Goal: Task Accomplishment & Management: Manage account settings

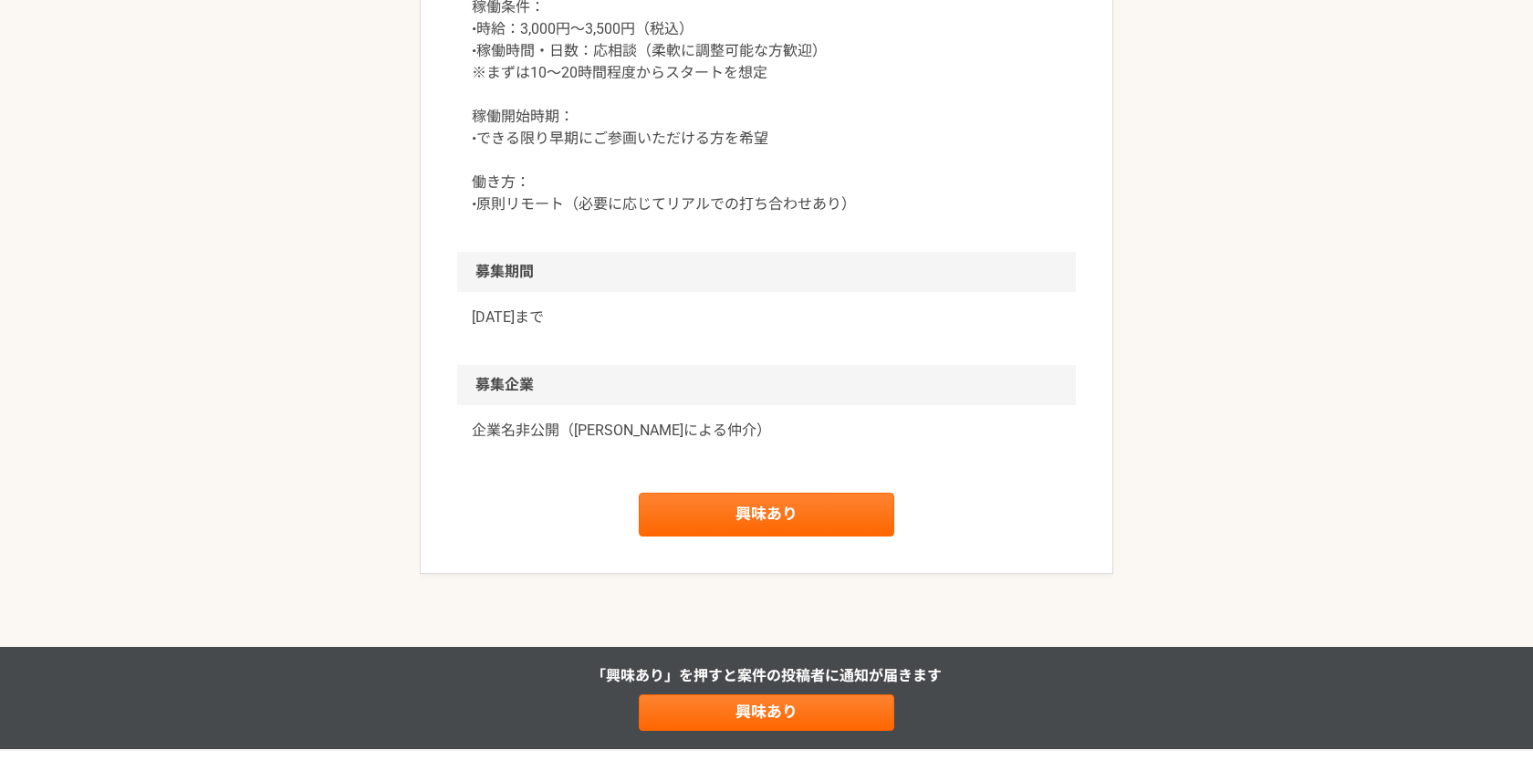
scroll to position [1437, 0]
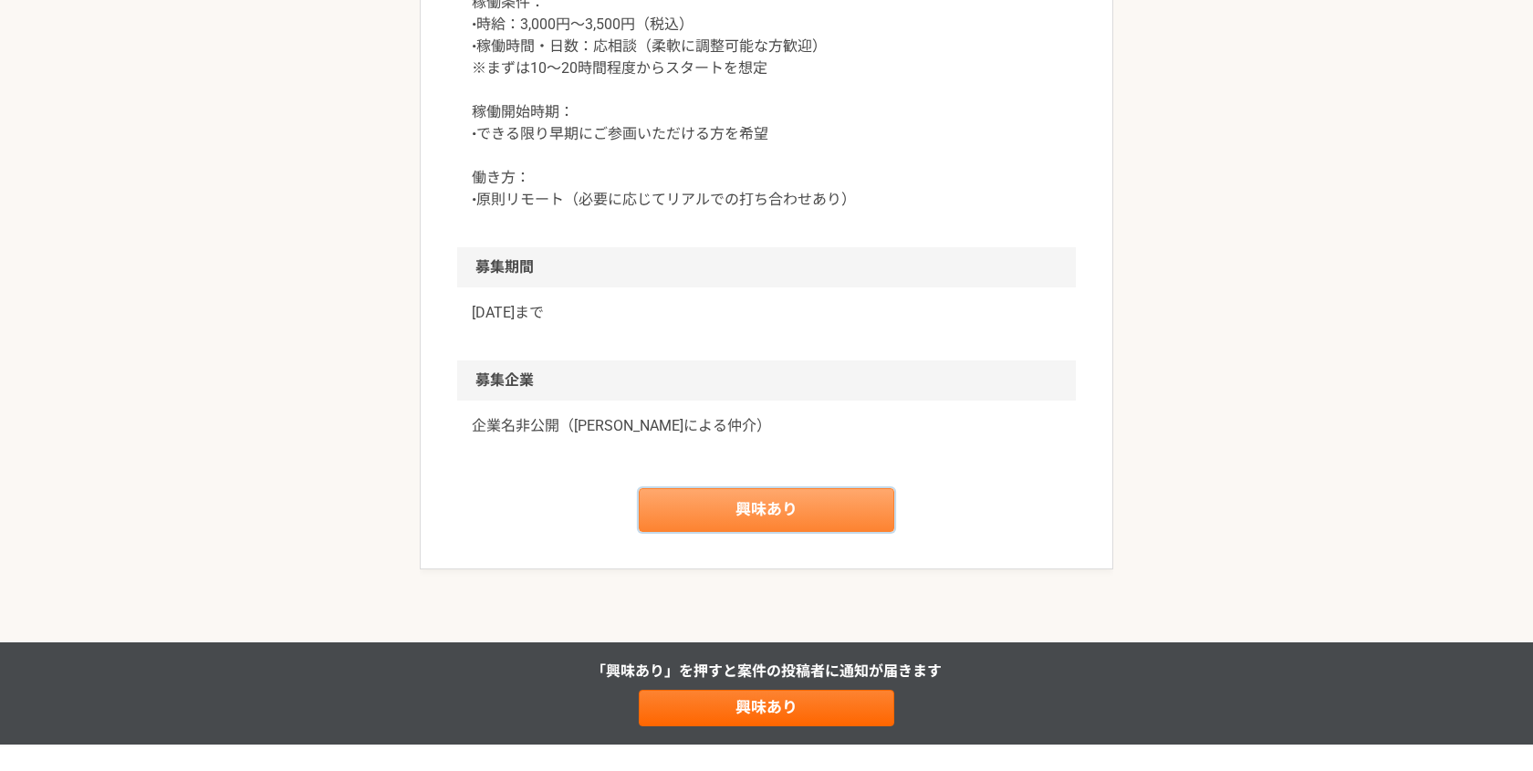
click at [831, 512] on link "興味あり" at bounding box center [767, 510] width 256 height 44
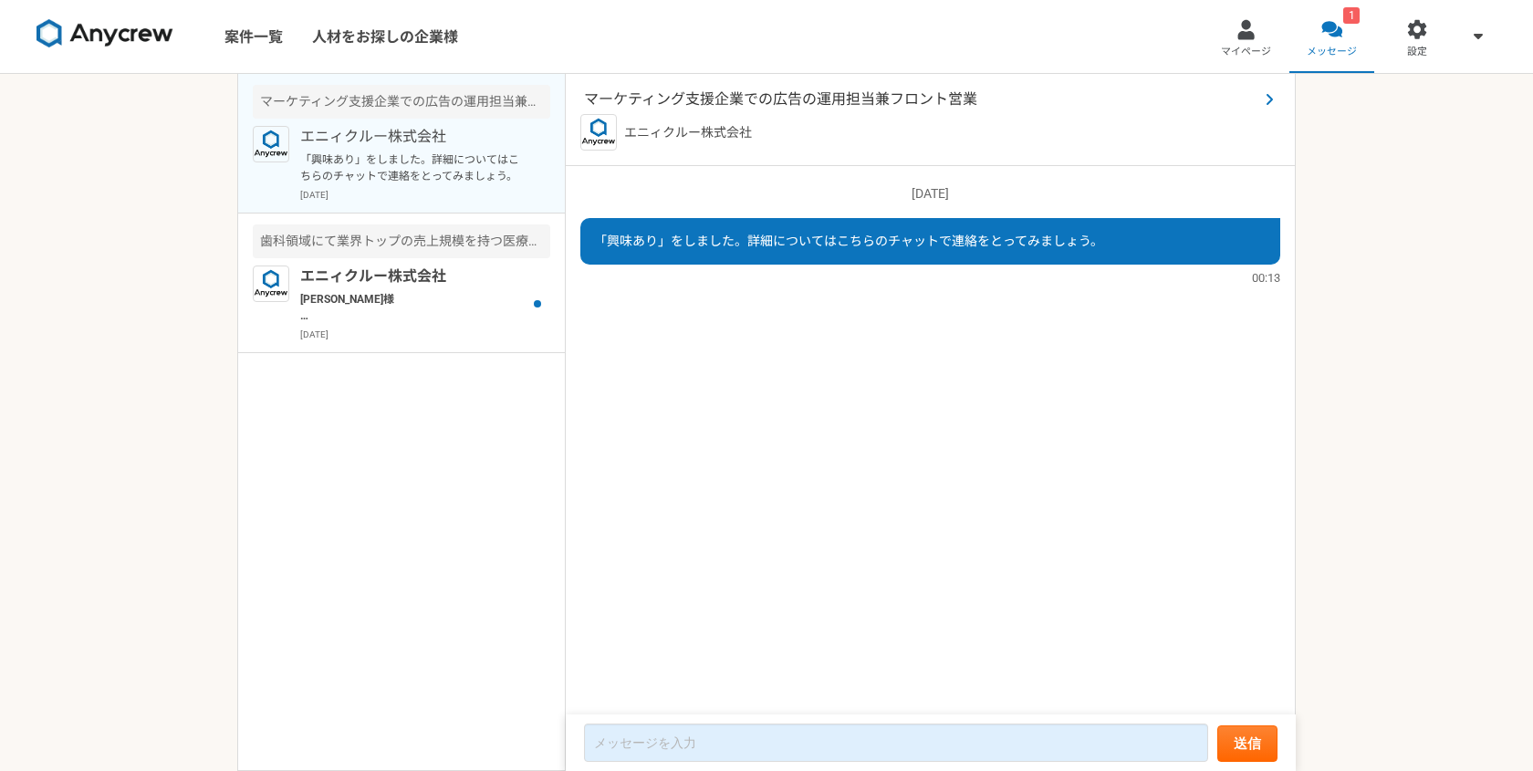
click at [1255, 93] on span "マーケティング支援企業での広告の運用担当兼フロント営業" at bounding box center [921, 100] width 674 height 22
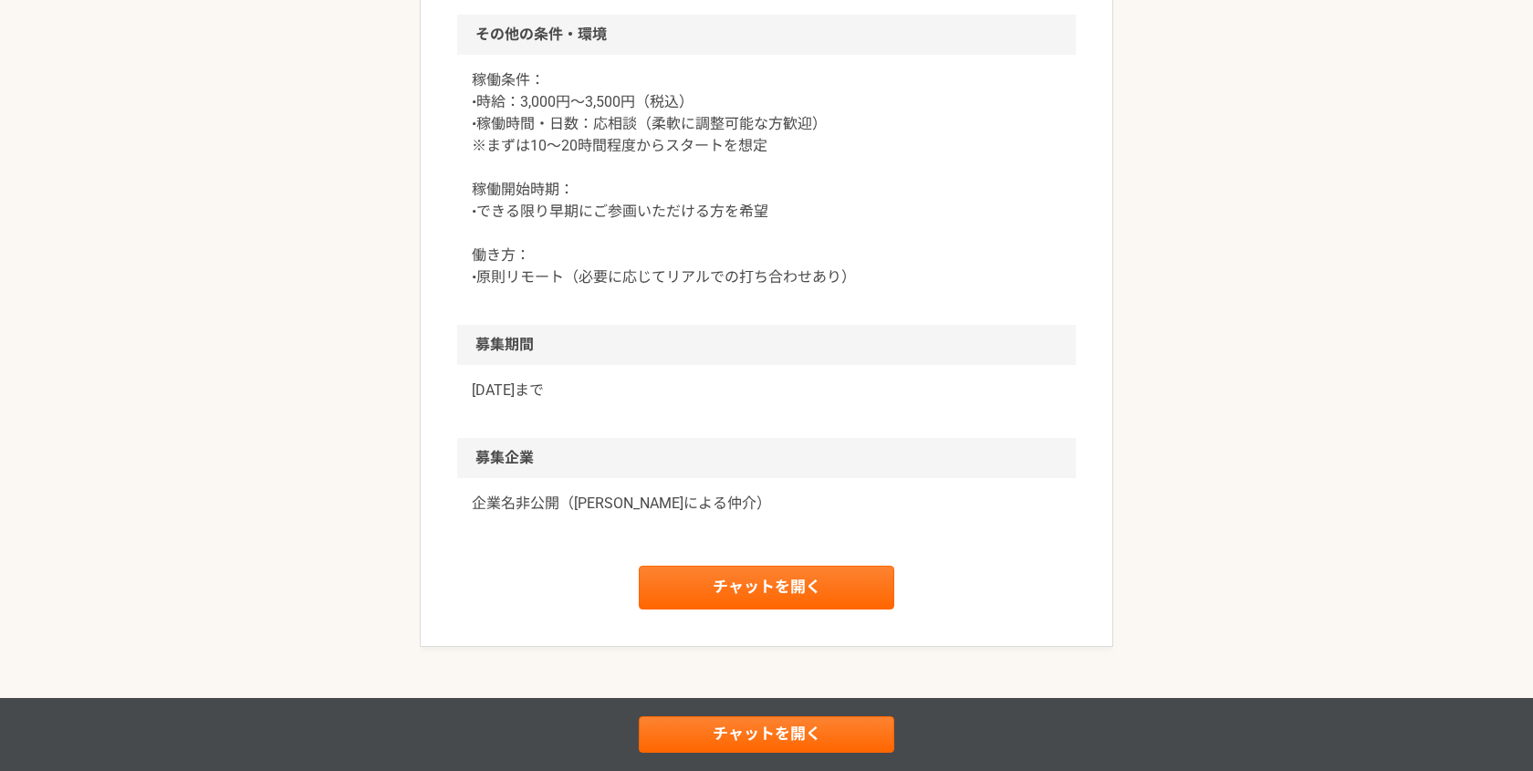
scroll to position [1362, 0]
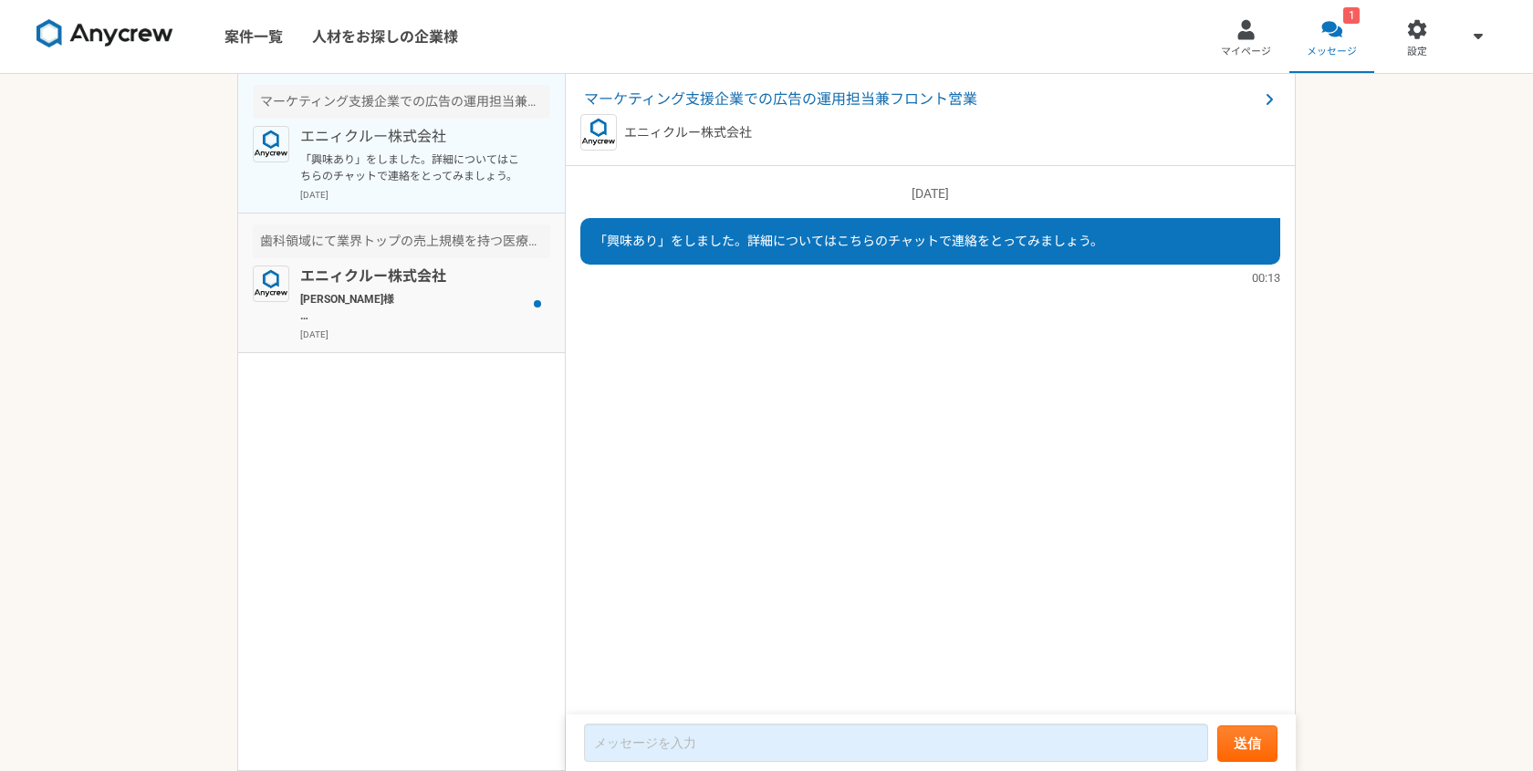
click at [436, 313] on p "[PERSON_NAME]様 ご興味をお持ちいただき、ありがとうございます。 下記の点は、いかがでしょうか？ ------- <必須要件> ・toC向けデジタ…" at bounding box center [412, 307] width 225 height 33
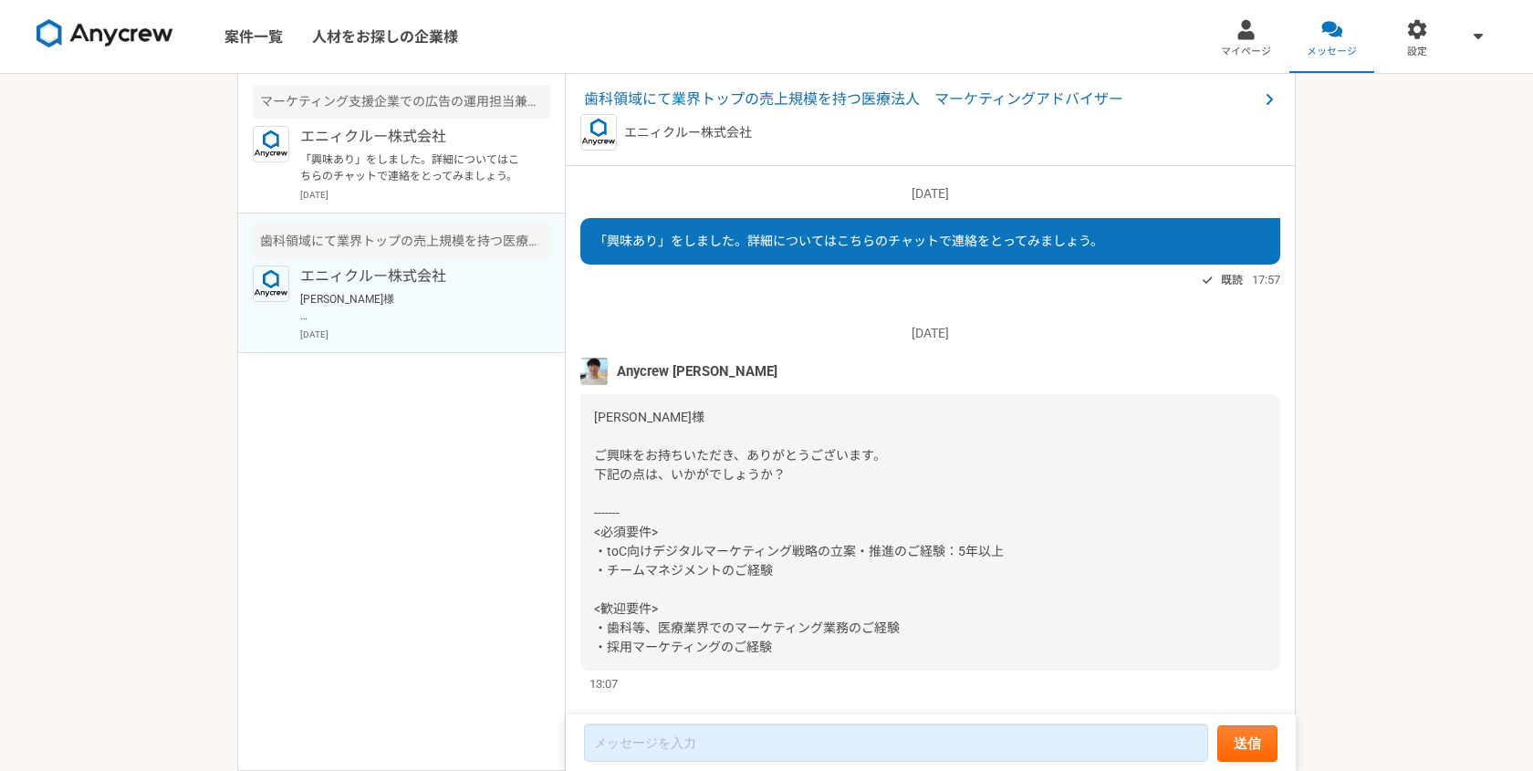
scroll to position [31, 0]
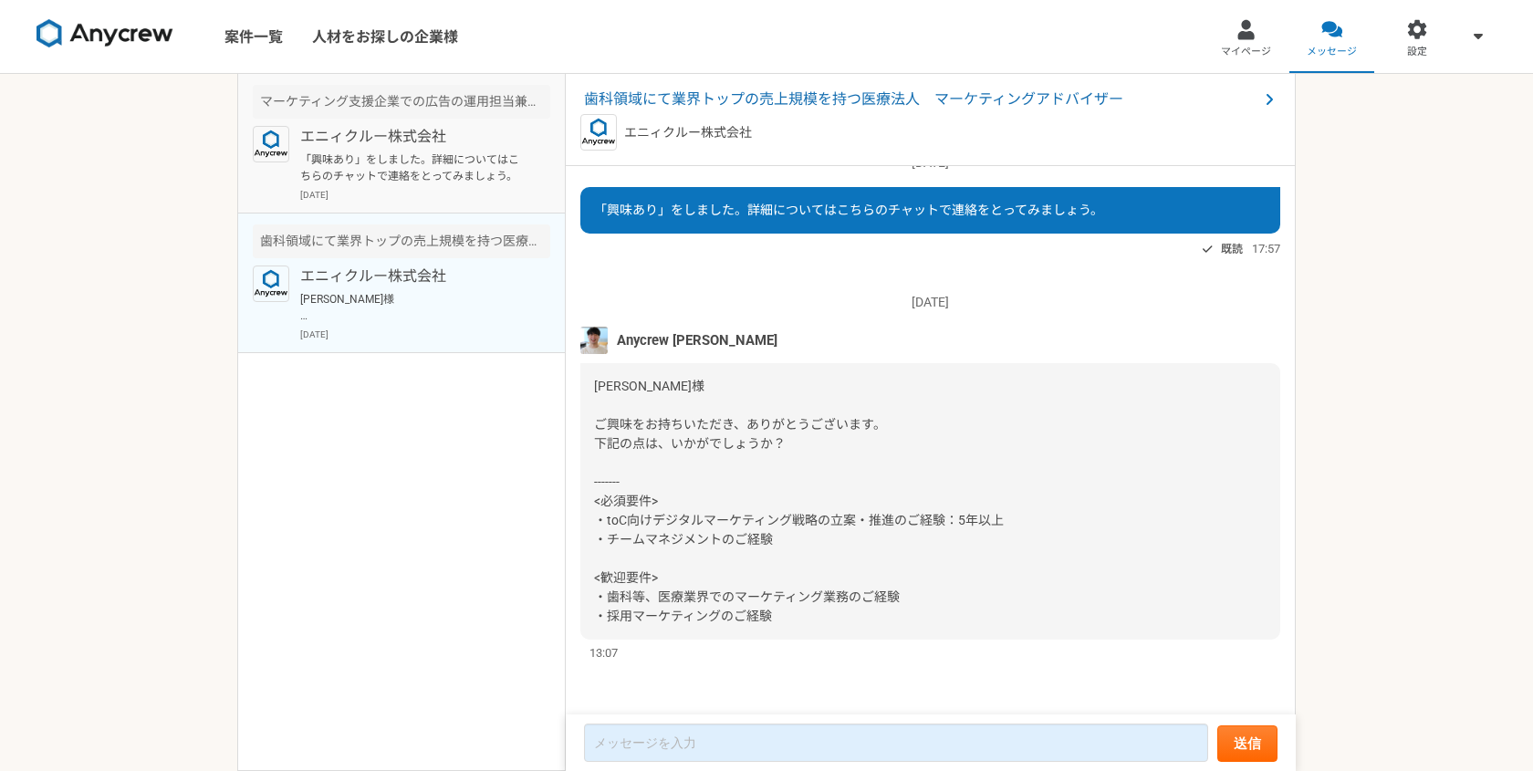
click at [418, 192] on p "[DATE]" at bounding box center [425, 195] width 250 height 14
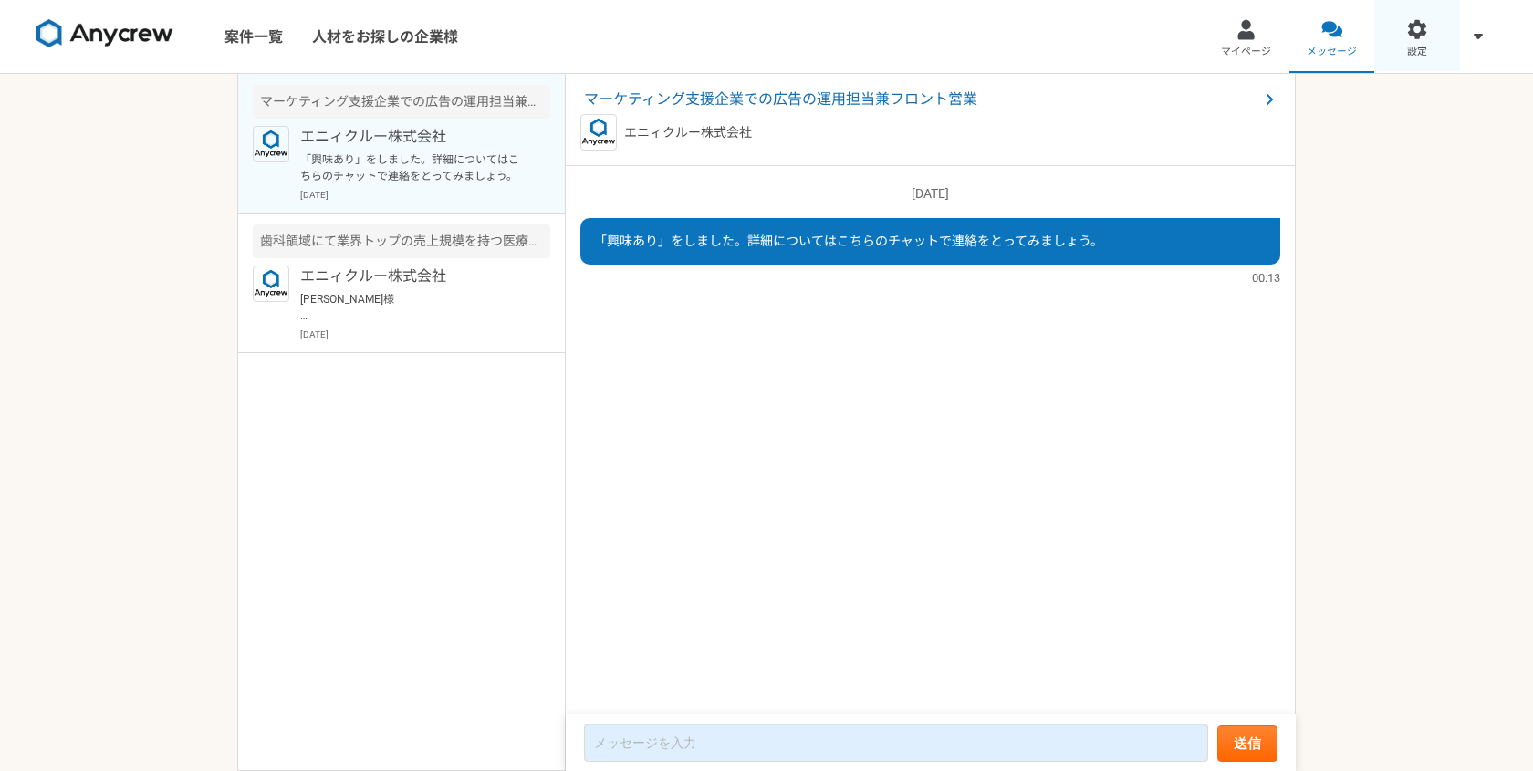
click at [1428, 45] on link "設定" at bounding box center [1417, 36] width 86 height 73
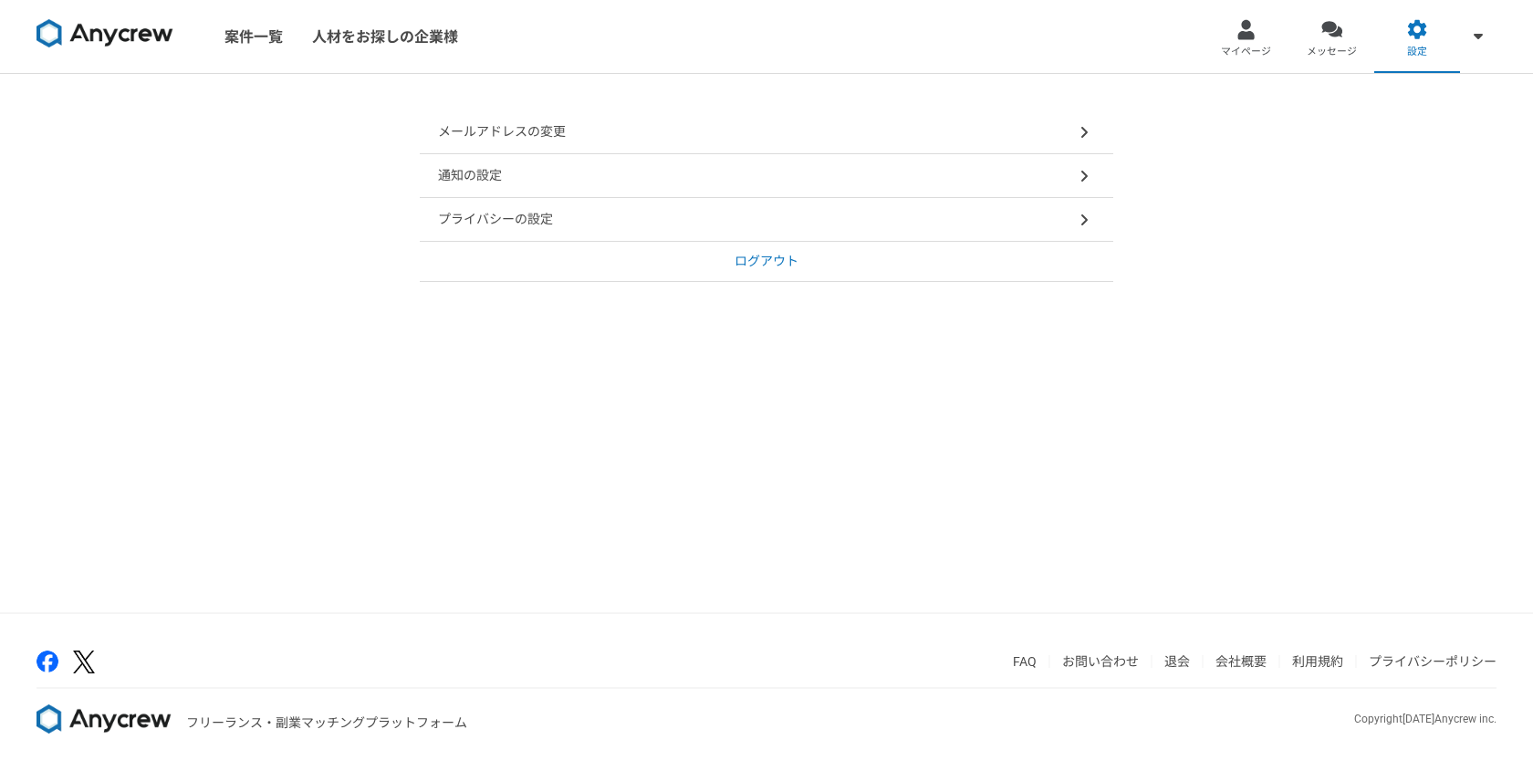
click at [890, 131] on div "メールアドレスの変更" at bounding box center [767, 132] width 694 height 44
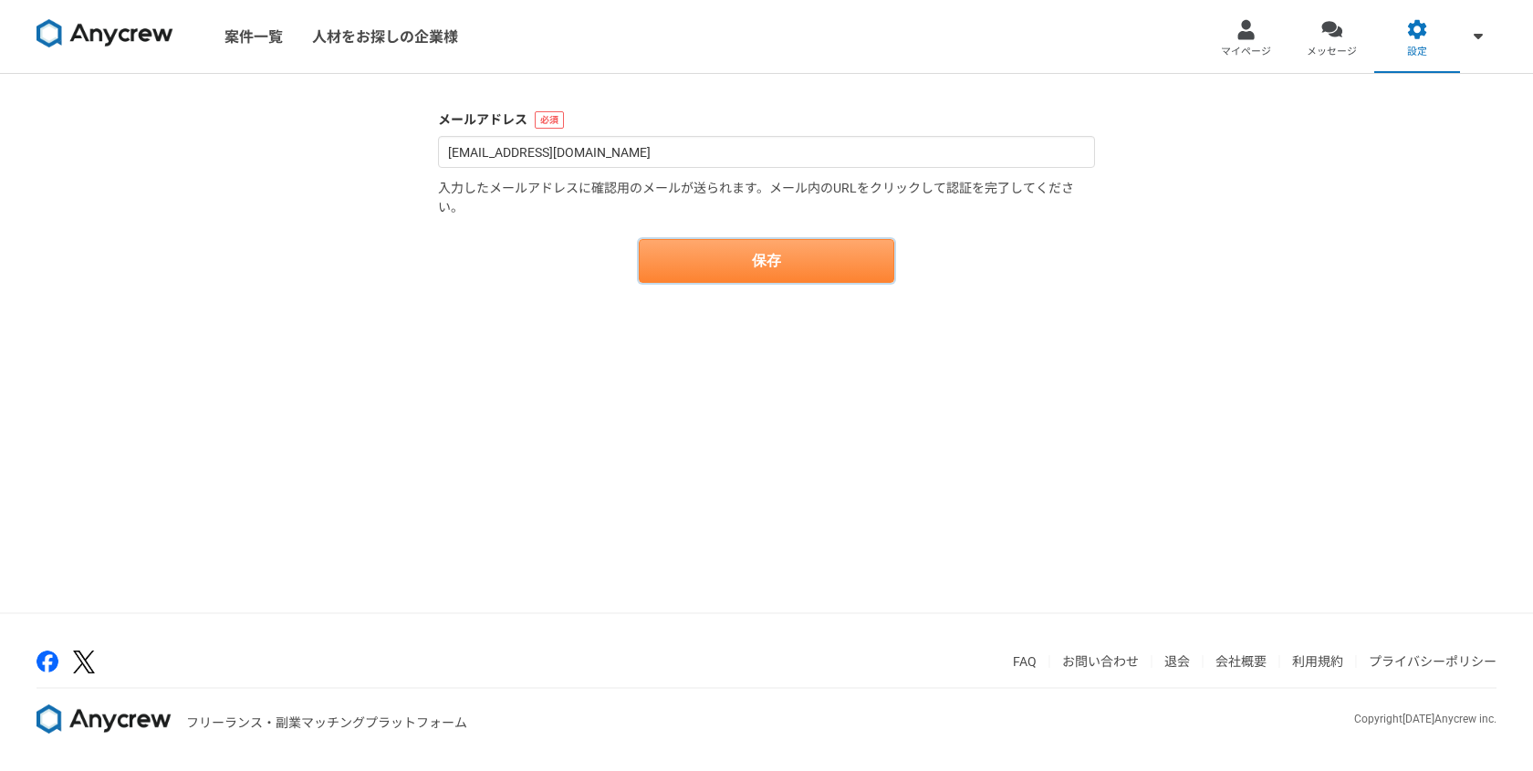
click at [767, 271] on button "保存" at bounding box center [767, 261] width 256 height 44
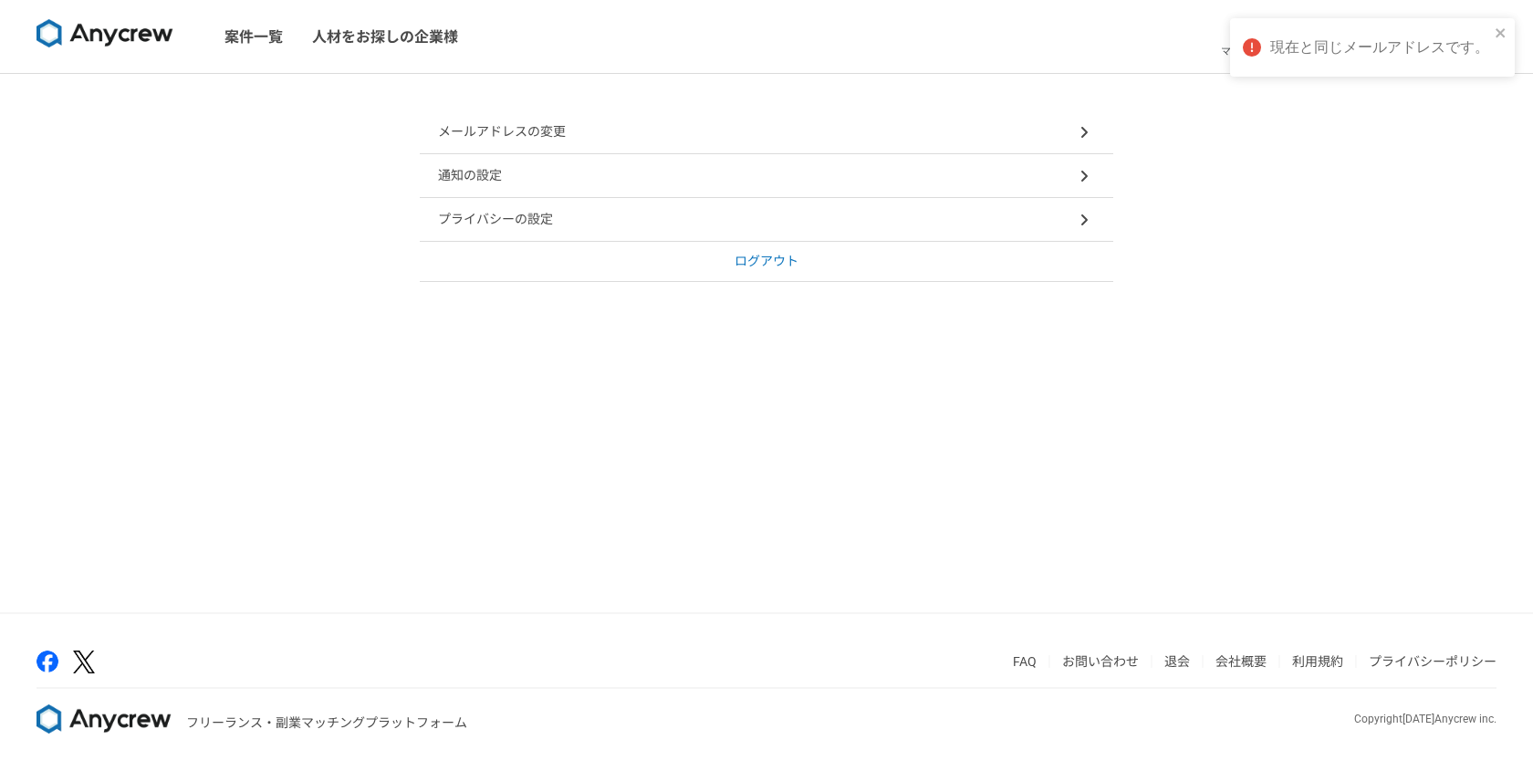
click at [707, 167] on div "通知の設定" at bounding box center [767, 176] width 694 height 44
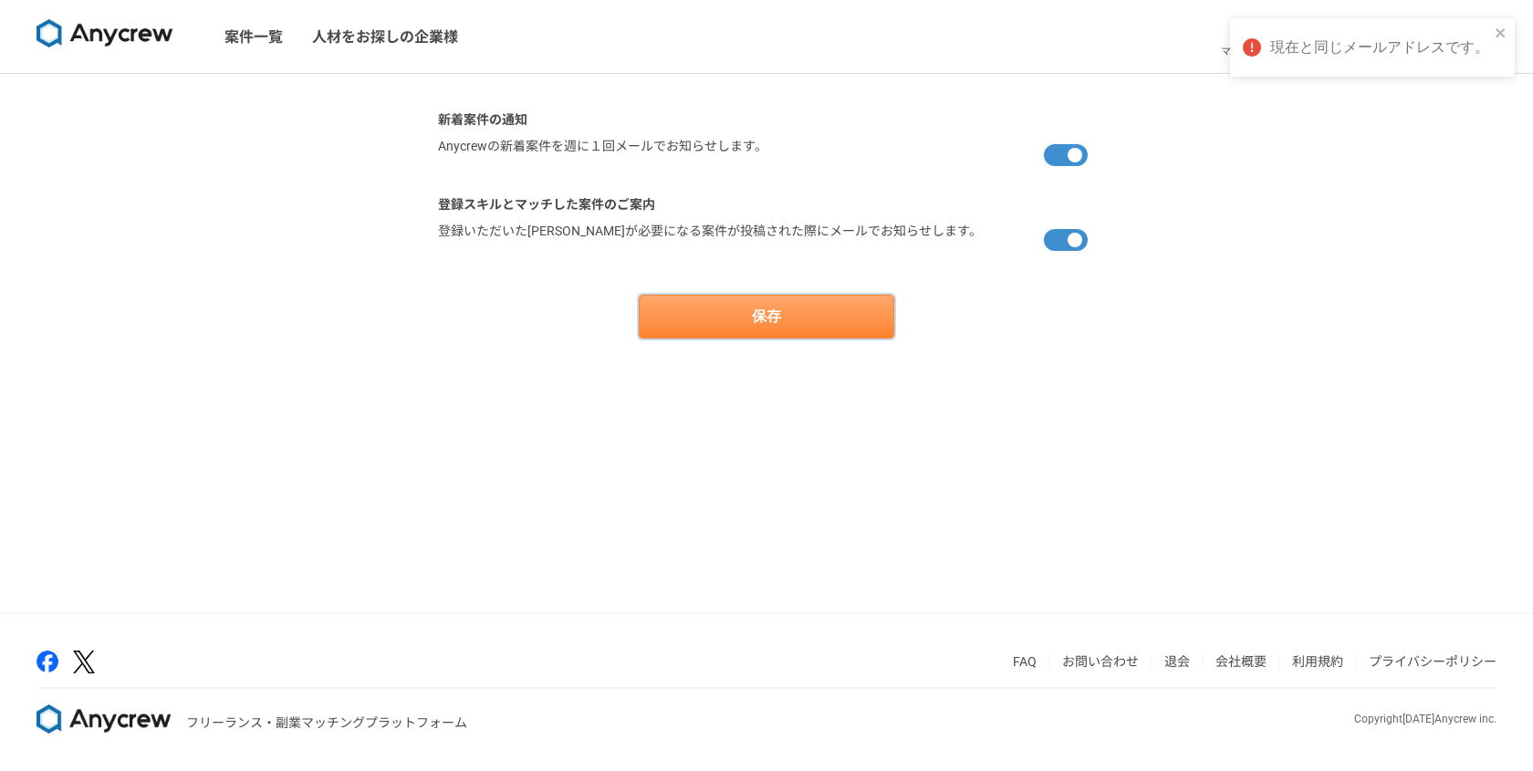
click at [699, 336] on button "保存" at bounding box center [767, 317] width 256 height 44
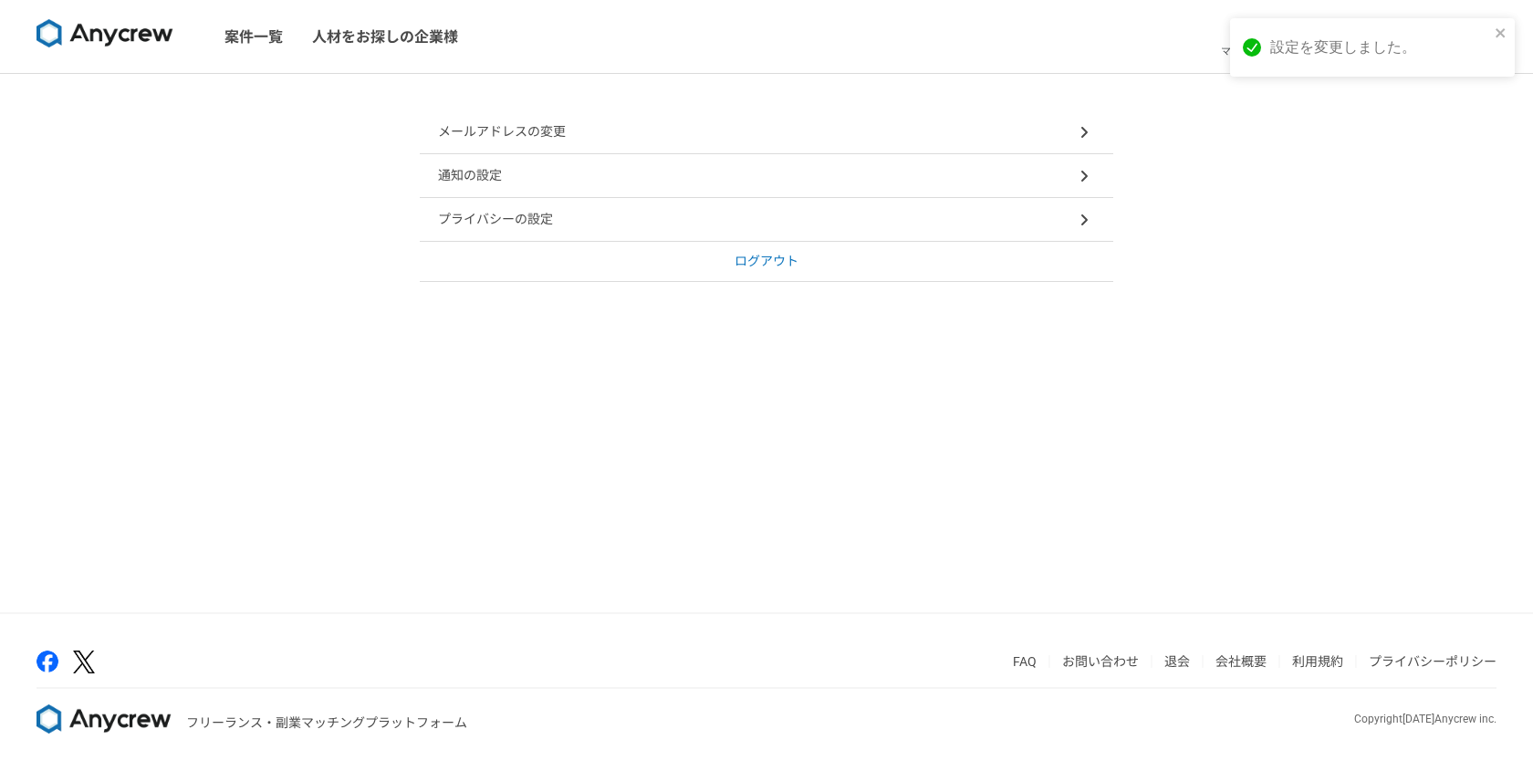
click at [629, 227] on div "プライバシーの設定" at bounding box center [767, 220] width 694 height 44
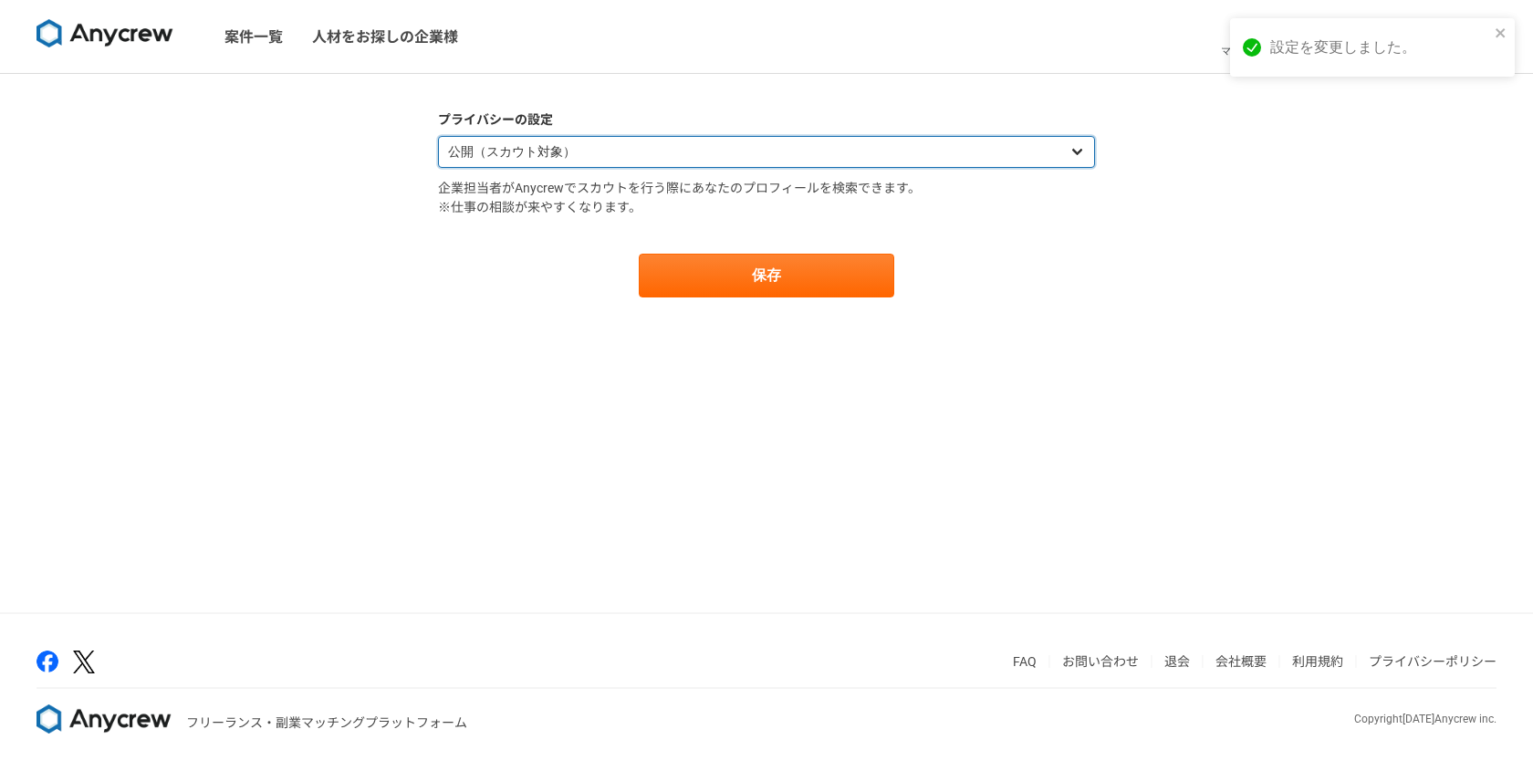
click at [652, 151] on select "公開（スカウト対象） 非公開（スカウト対象外）" at bounding box center [766, 152] width 657 height 32
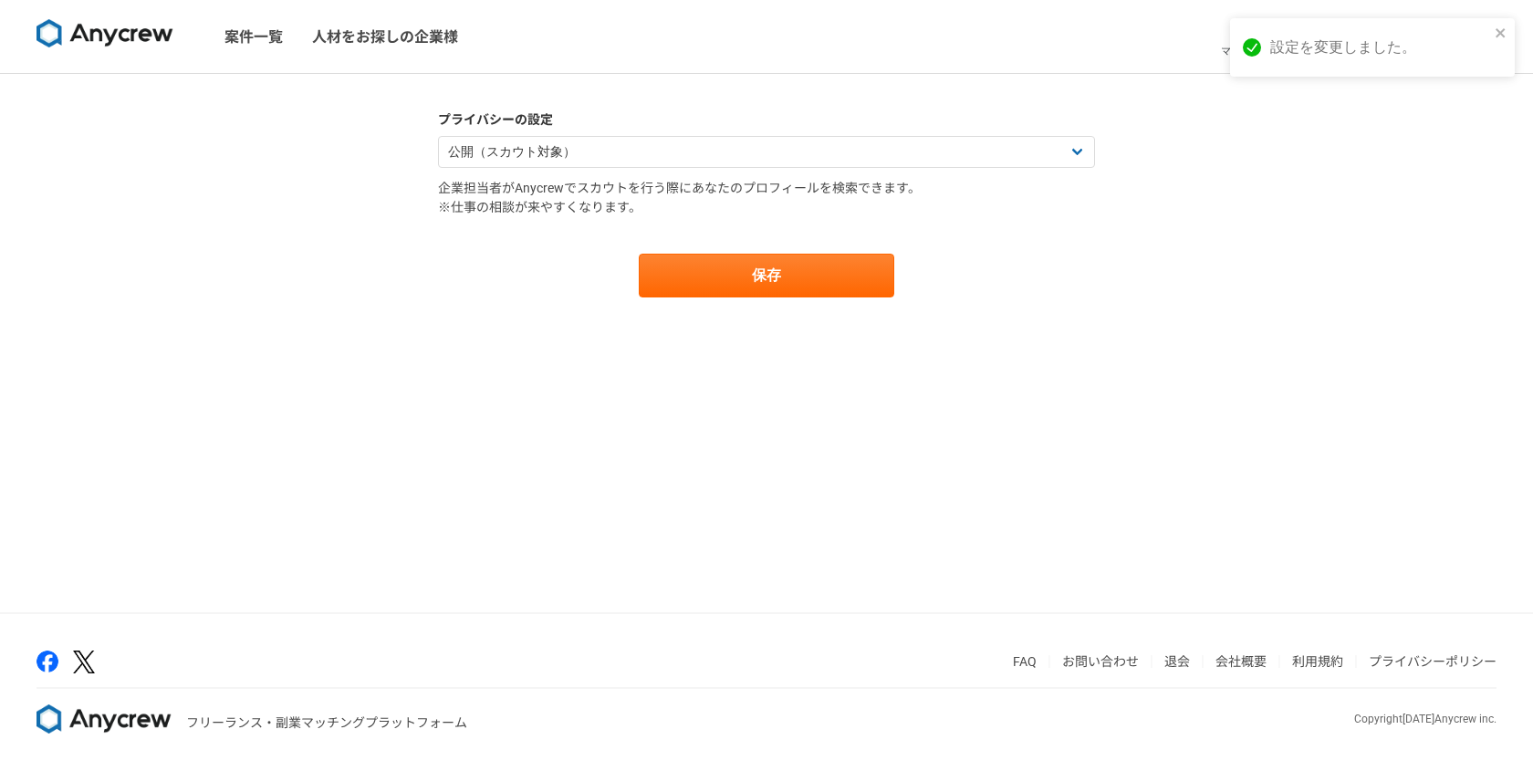
click at [666, 82] on main "プライバシーの設定 公開（スカウト対象） 非公開（スカウト対象外） 企業担当者がAnycrewでスカウトを行う際にあなたのプロフィールを検索できます。 ※仕事…" at bounding box center [767, 222] width 694 height 297
click at [245, 35] on link "案件一覧" at bounding box center [254, 36] width 88 height 73
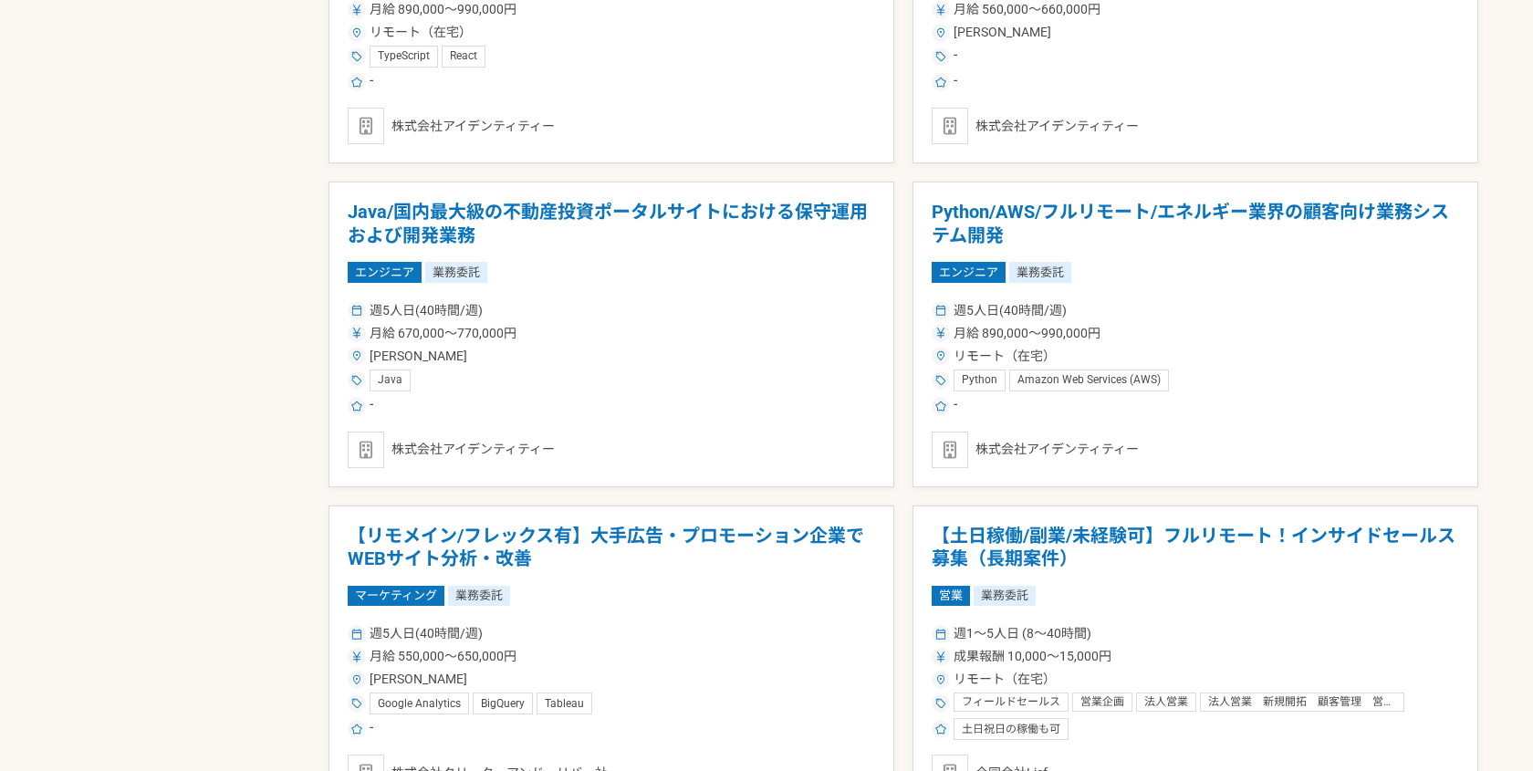
scroll to position [2515, 0]
